Goal: Task Accomplishment & Management: Manage account settings

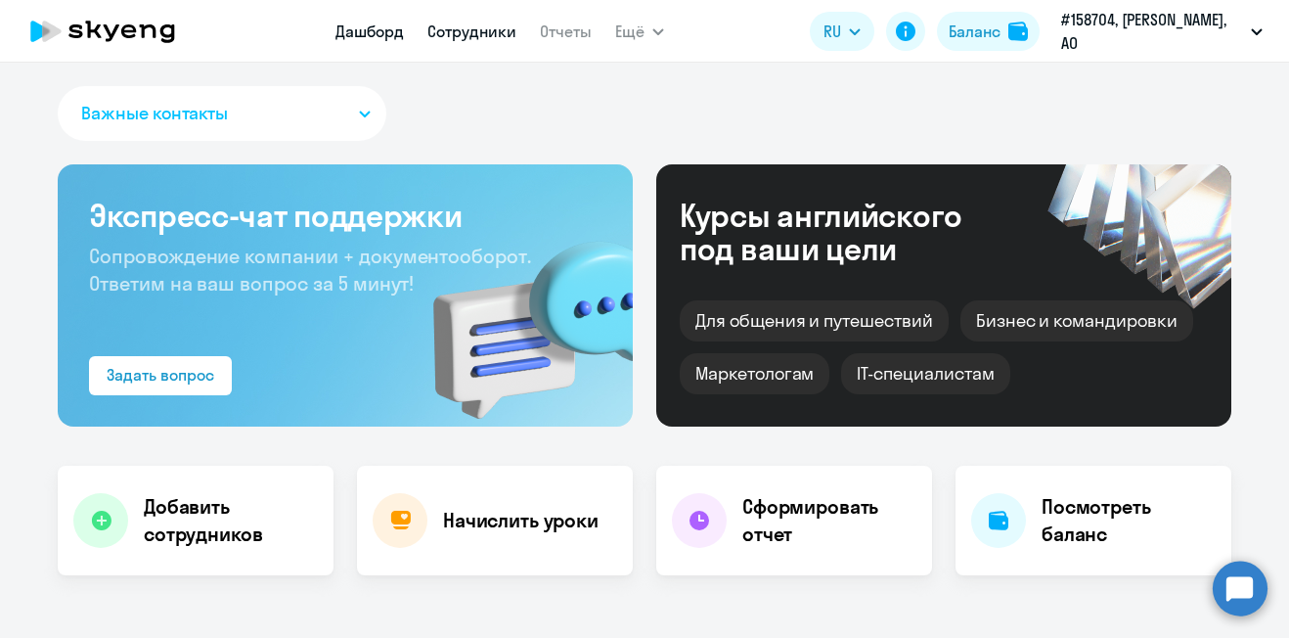
click at [482, 34] on link "Сотрудники" at bounding box center [471, 32] width 89 height 20
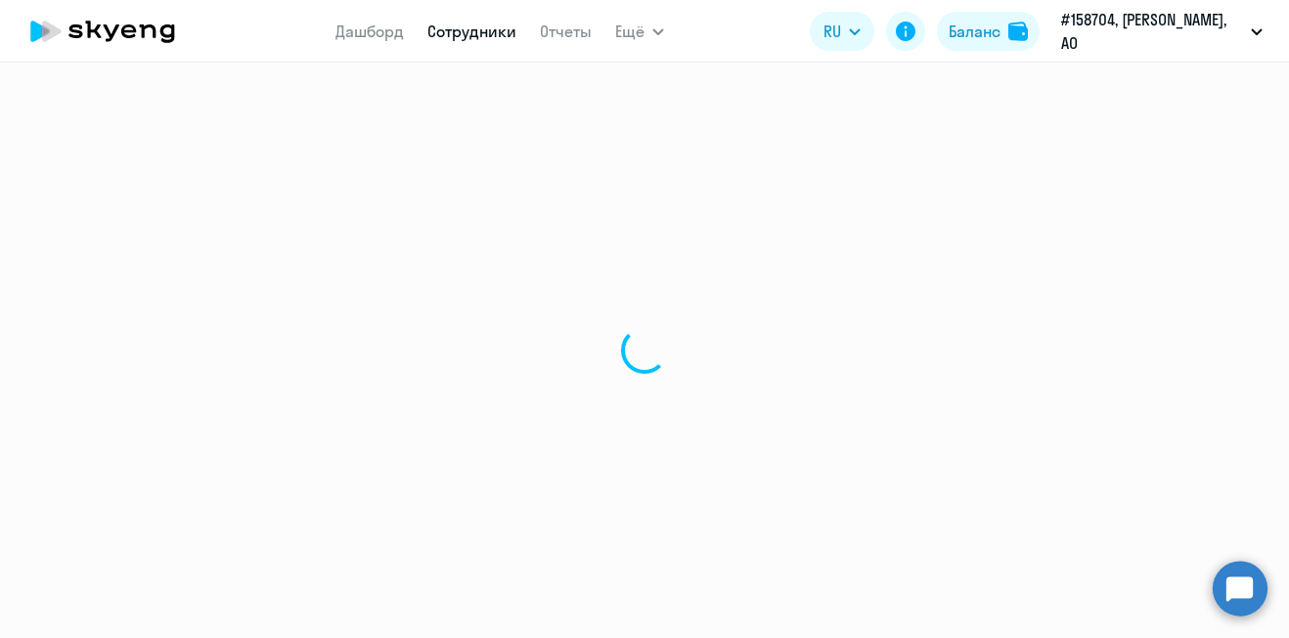
select select "30"
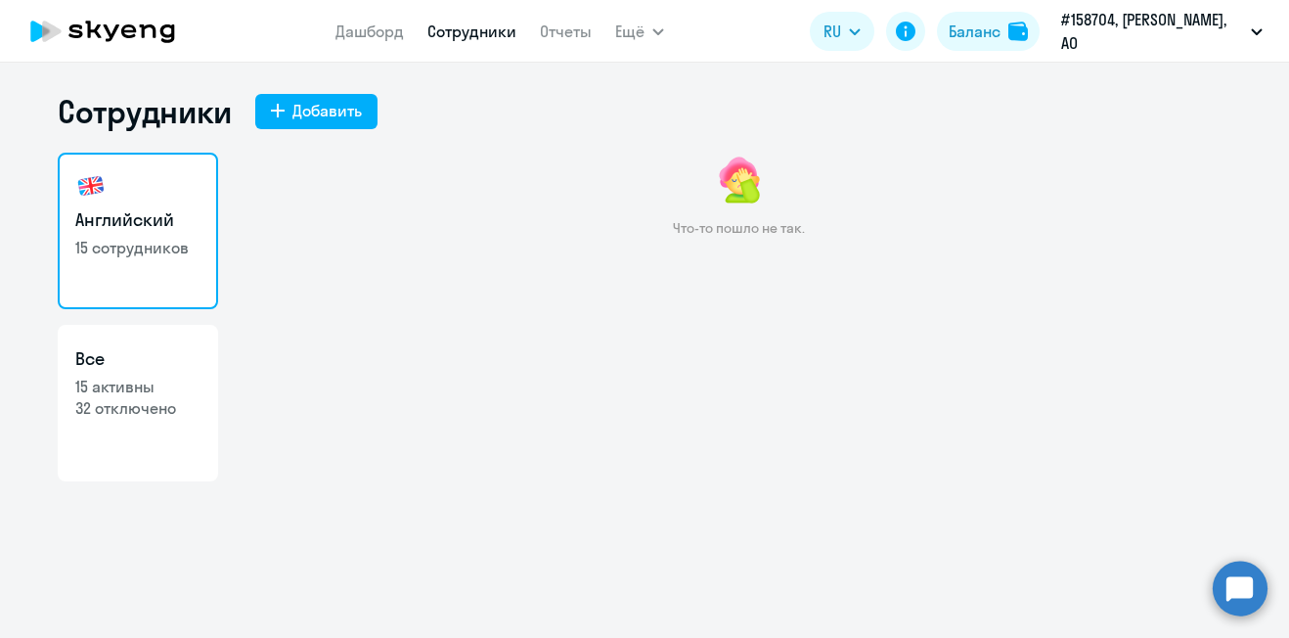
click at [125, 239] on p "15 сотрудников" at bounding box center [137, 248] width 125 height 22
click at [115, 397] on p "32 отключено" at bounding box center [137, 408] width 125 height 22
select select "30"
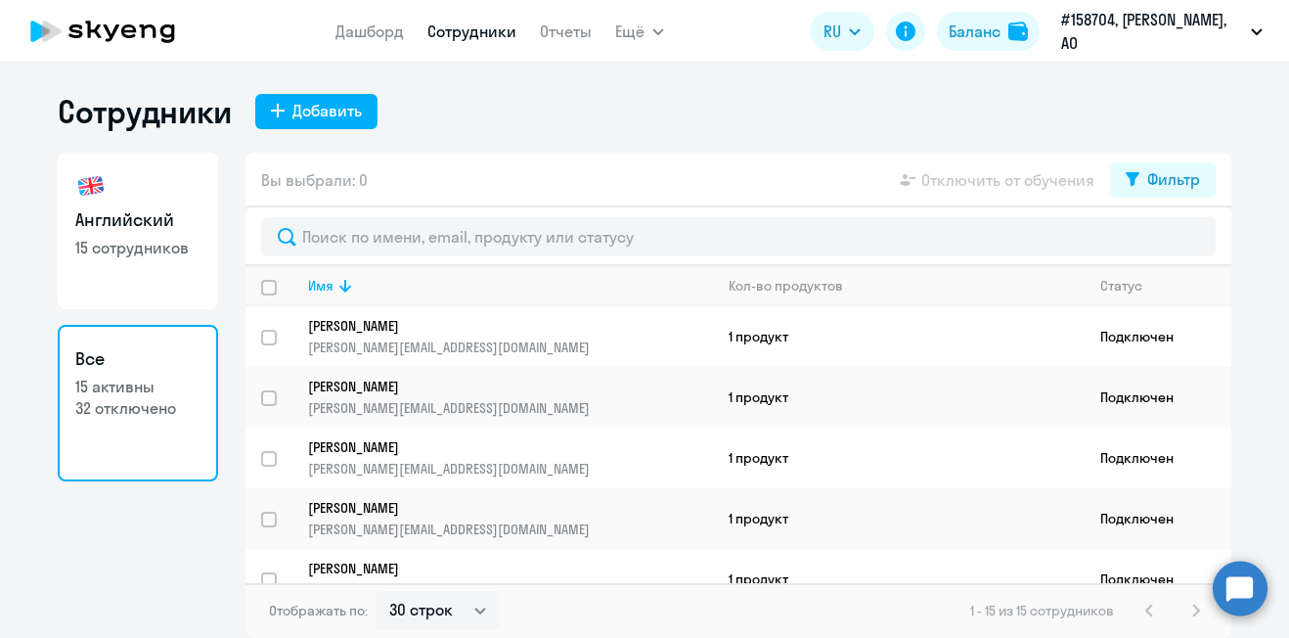
select select "30"
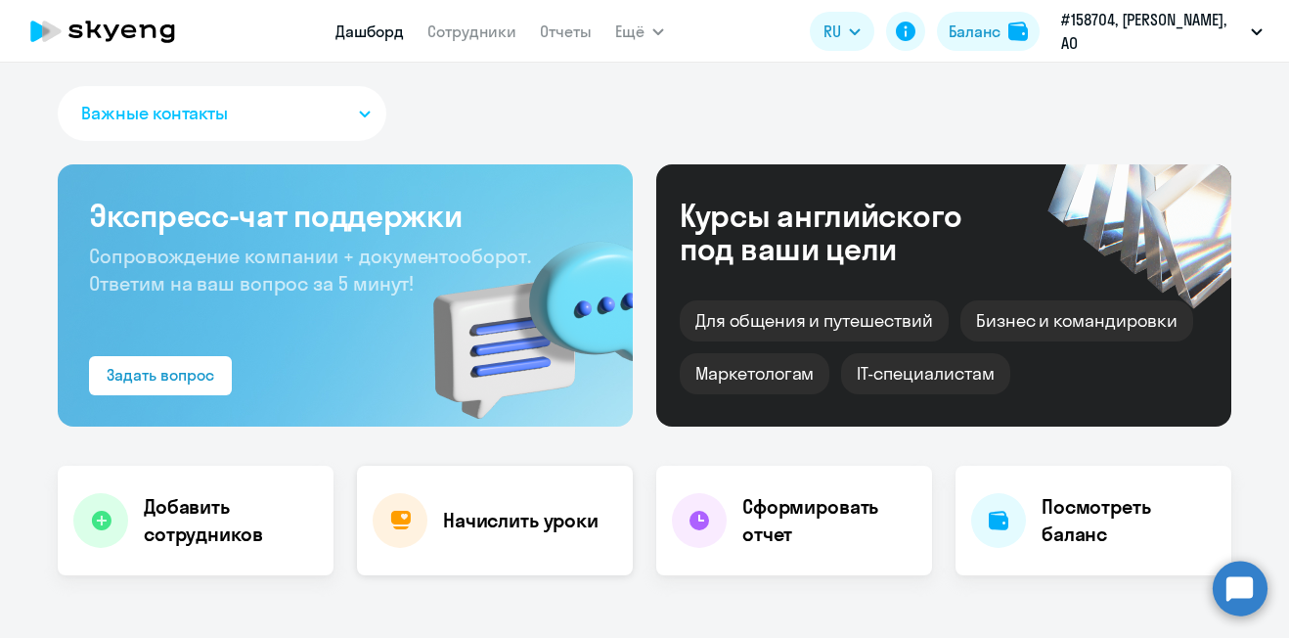
click at [489, 527] on h4 "Начислить уроки" at bounding box center [521, 520] width 156 height 27
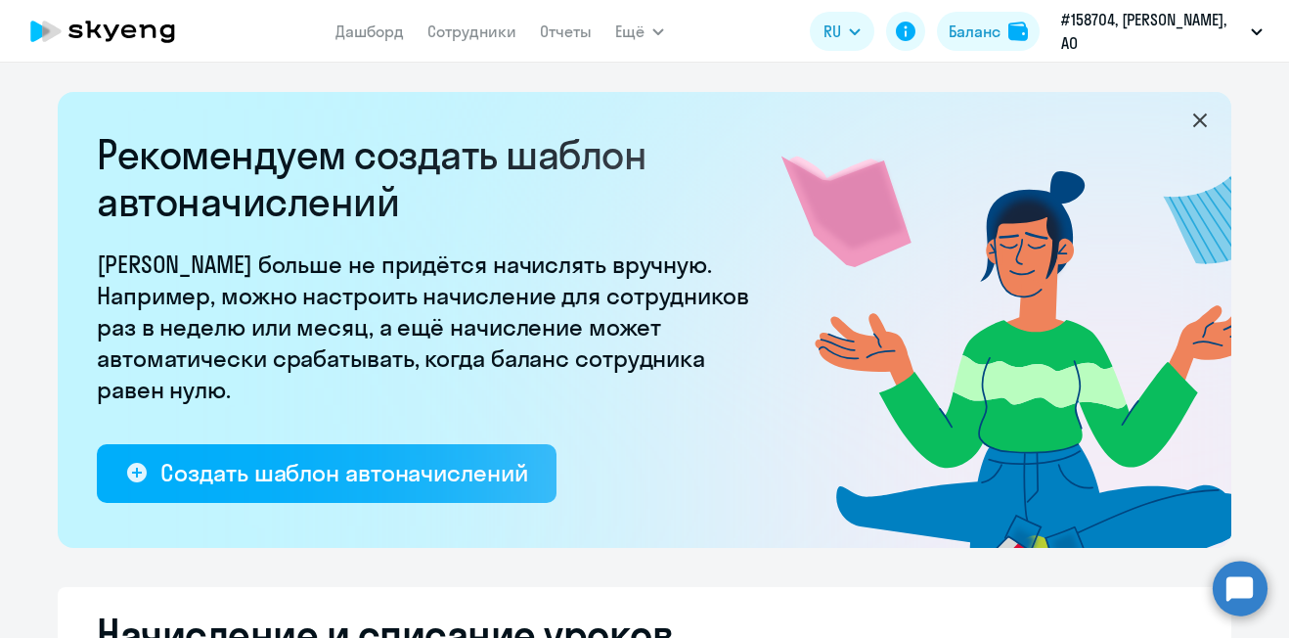
select select "10"
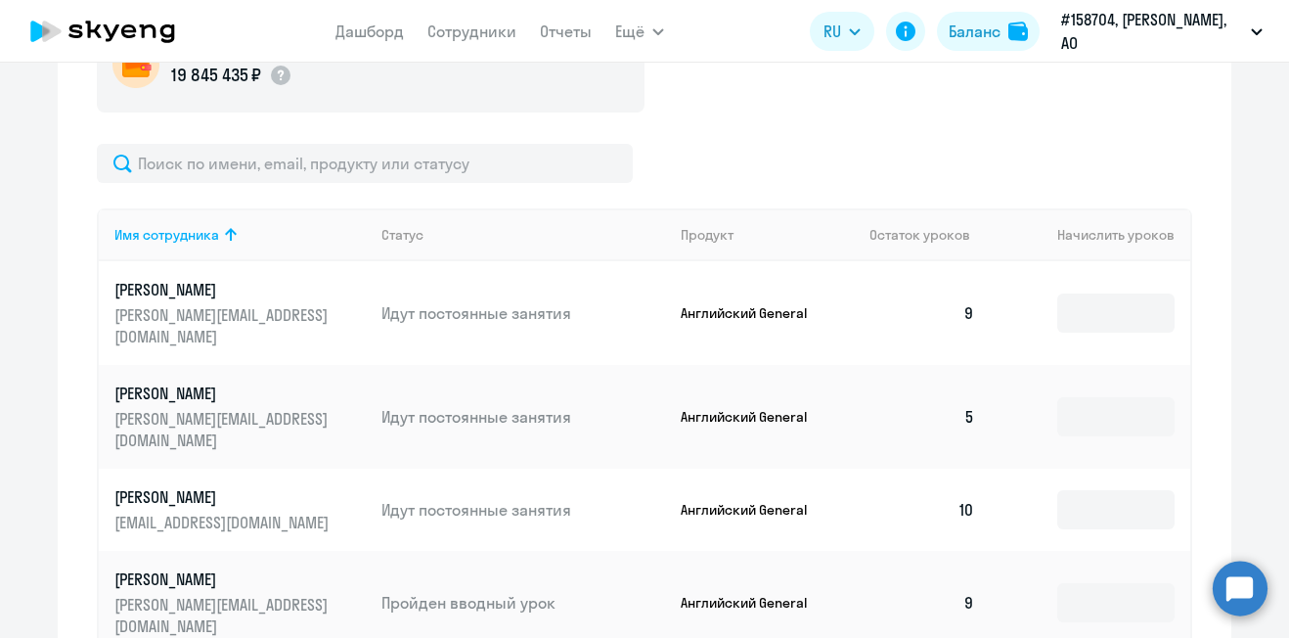
scroll to position [793, 0]
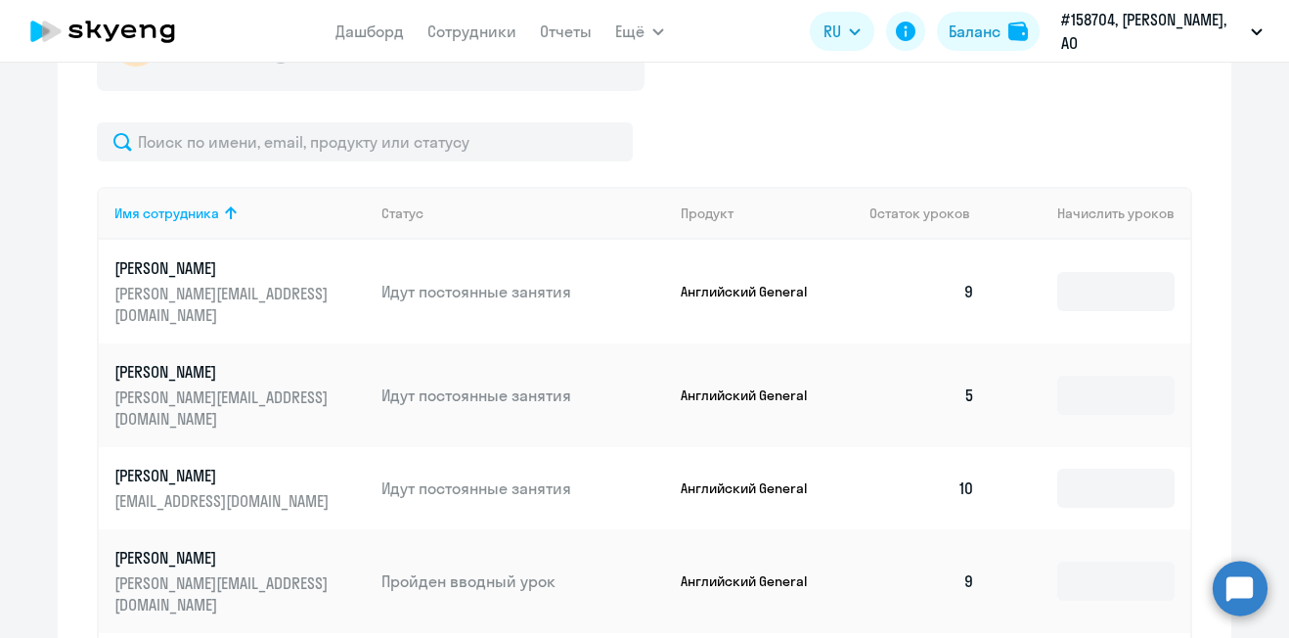
click at [131, 547] on link "[PERSON_NAME] [PERSON_NAME][EMAIL_ADDRESS][DOMAIN_NAME]" at bounding box center [239, 581] width 251 height 68
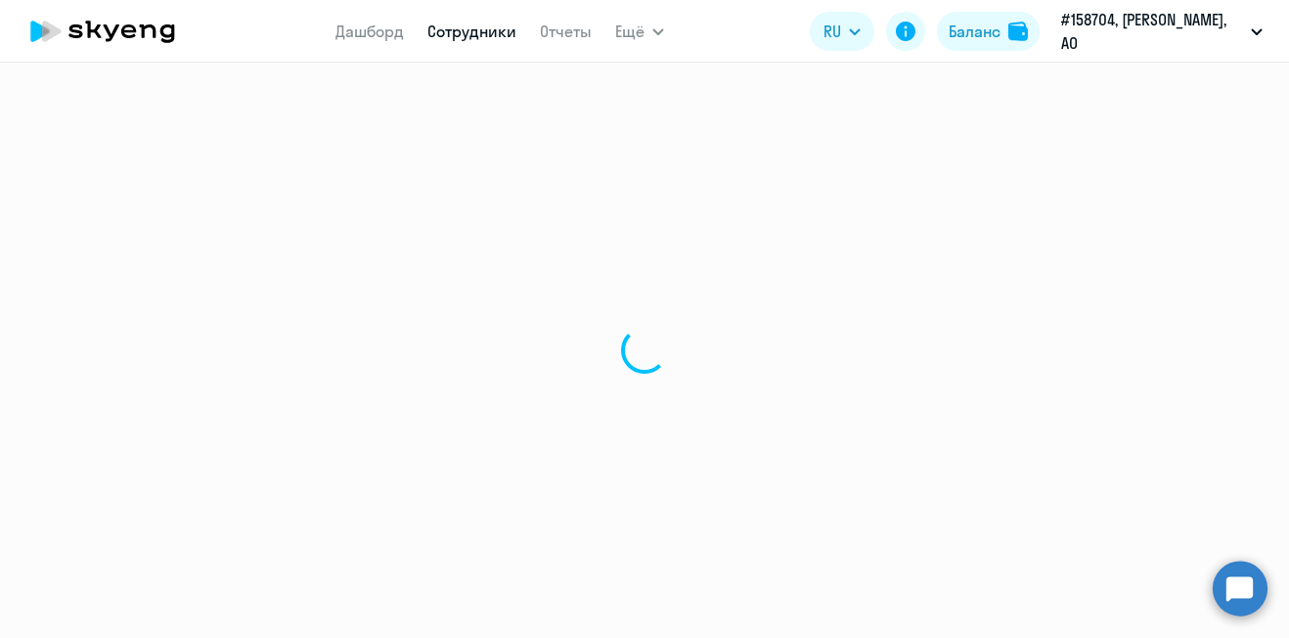
click at [1188, 402] on div at bounding box center [644, 350] width 1289 height 575
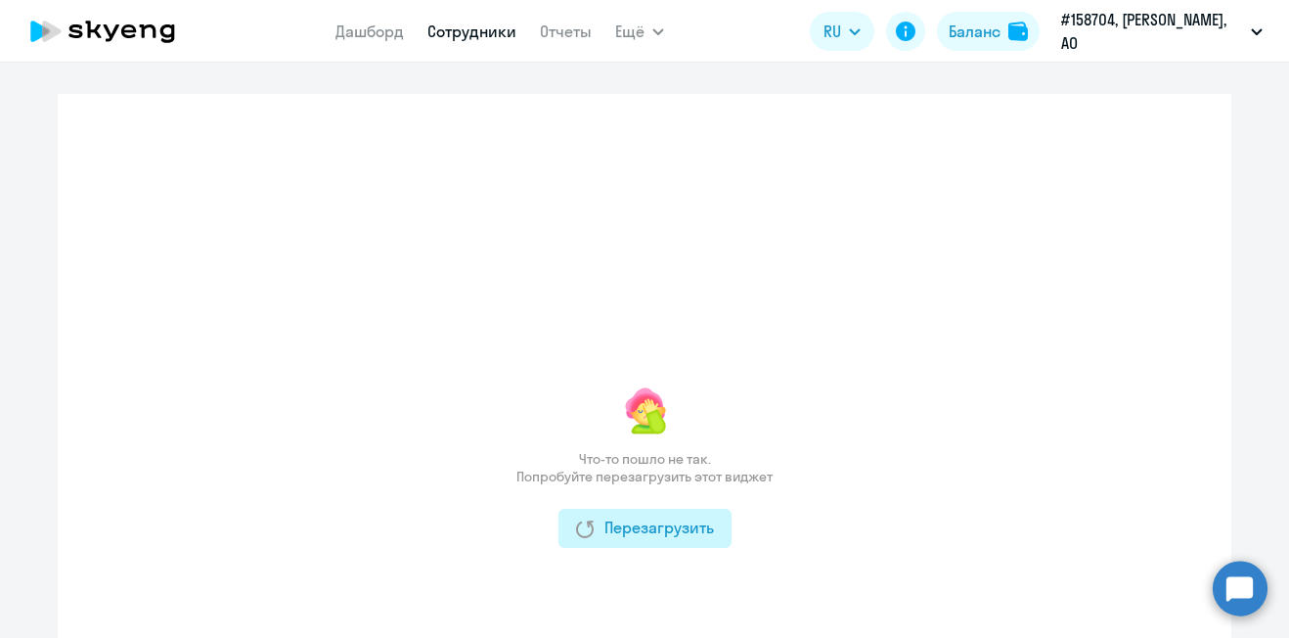
click at [661, 525] on div "Перезагрузить" at bounding box center [645, 526] width 138 height 23
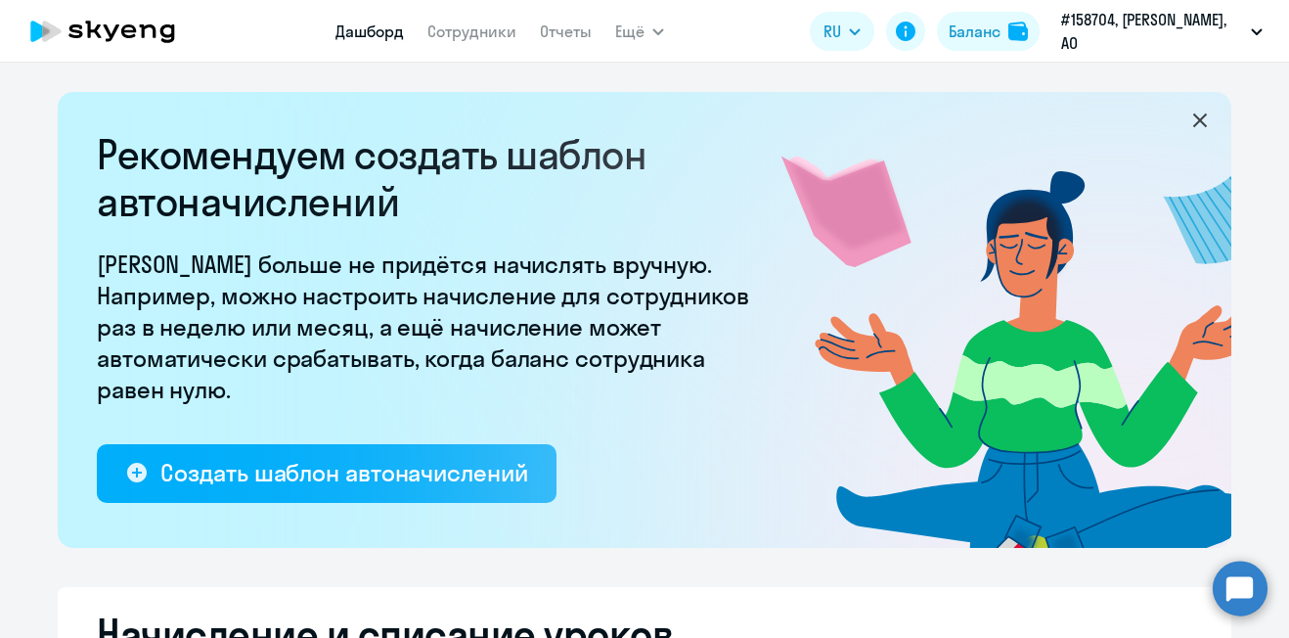
click at [370, 36] on link "Дашборд" at bounding box center [369, 32] width 68 height 20
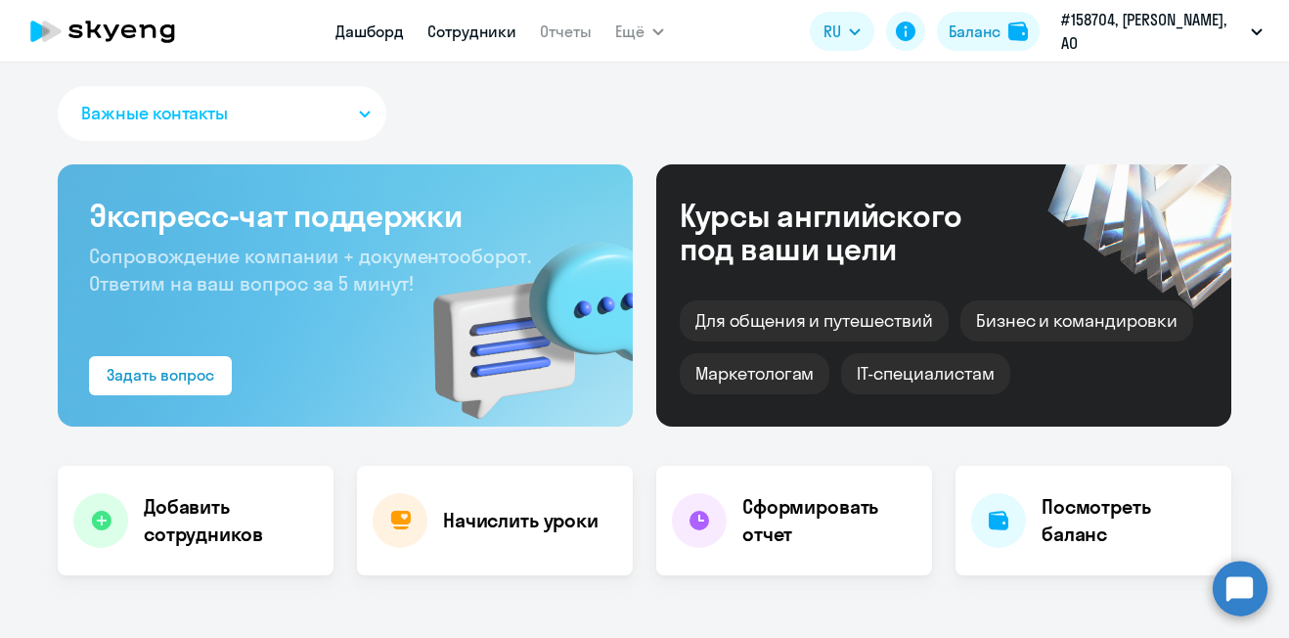
click at [458, 36] on link "Сотрудники" at bounding box center [471, 32] width 89 height 20
select select "30"
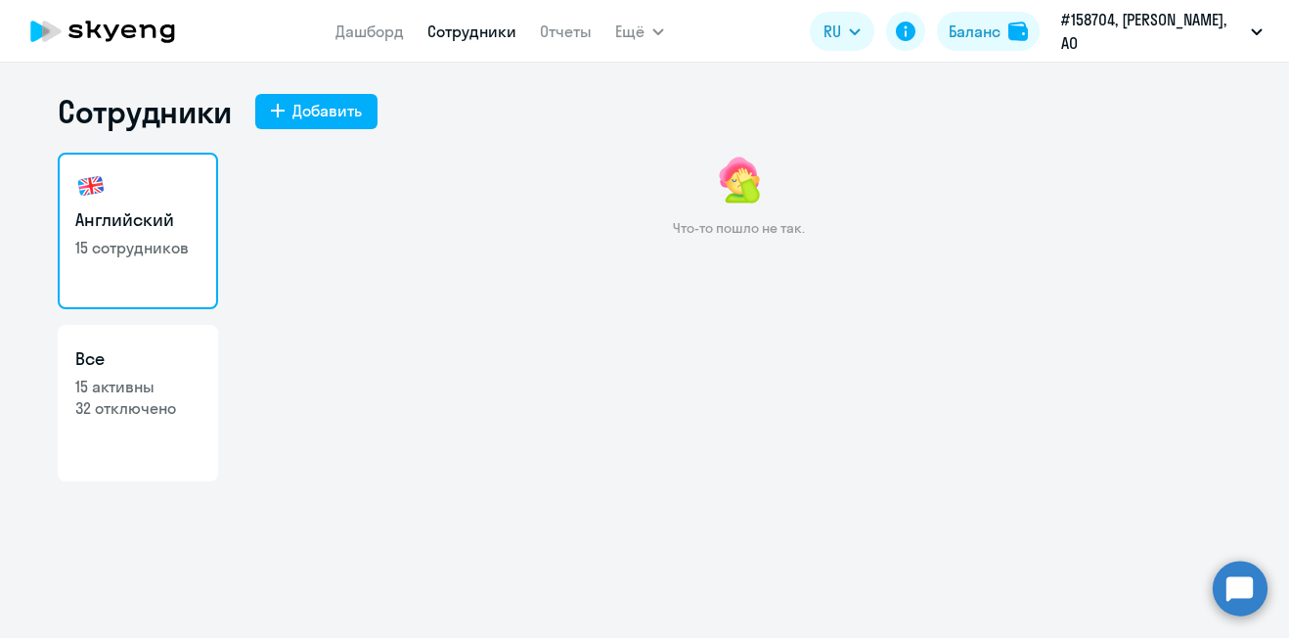
click at [119, 250] on p "15 сотрудников" at bounding box center [137, 248] width 125 height 22
click at [472, 36] on link "Сотрудники" at bounding box center [471, 32] width 89 height 20
click at [360, 35] on link "Дашборд" at bounding box center [369, 32] width 68 height 20
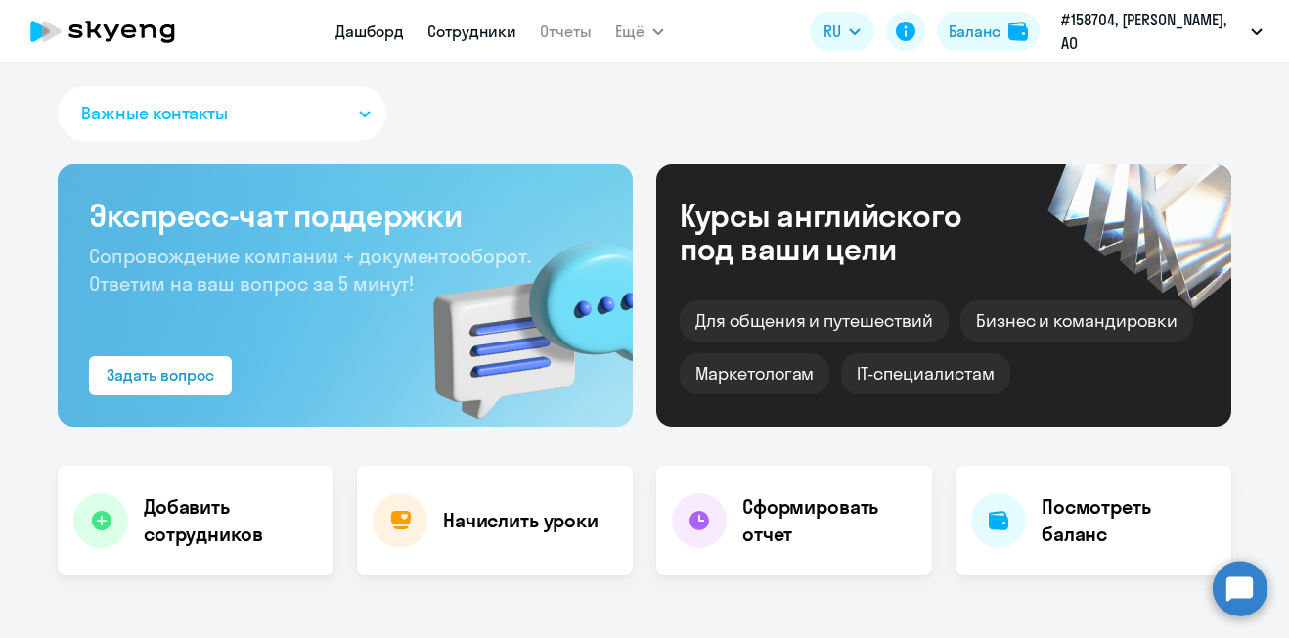
click at [467, 35] on link "Сотрудники" at bounding box center [471, 32] width 89 height 20
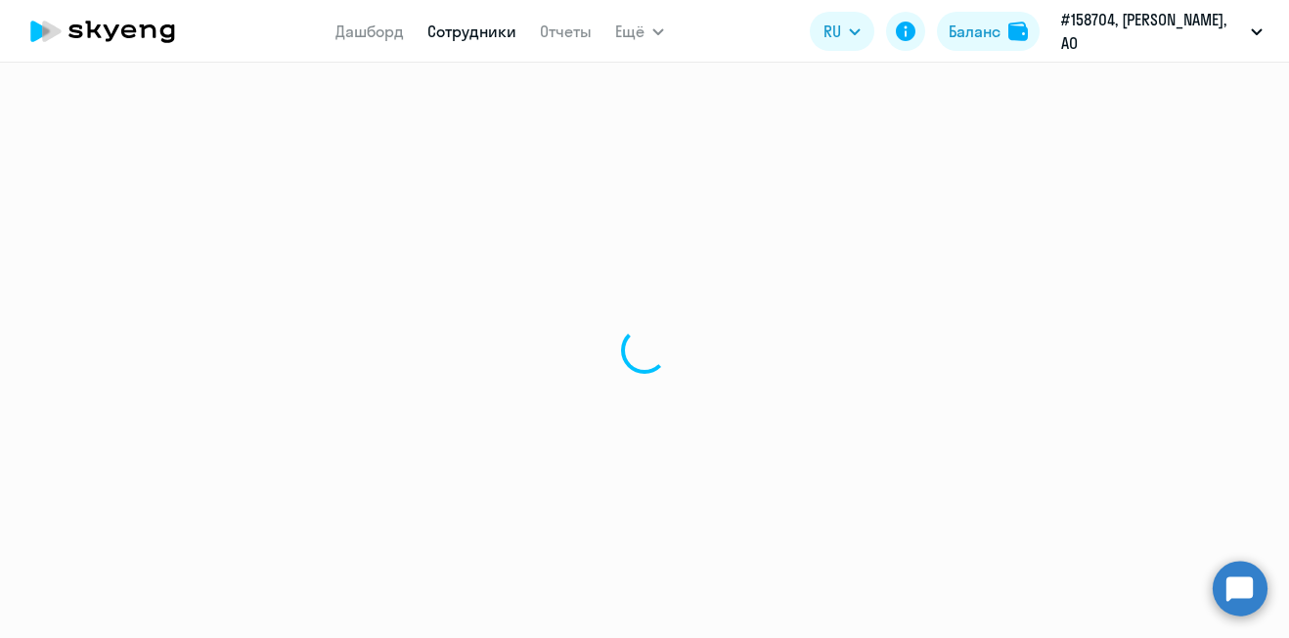
select select "30"
